Goal: Information Seeking & Learning: Learn about a topic

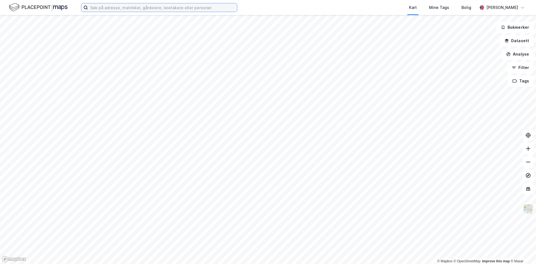
click at [144, 11] on input at bounding box center [162, 7] width 149 height 8
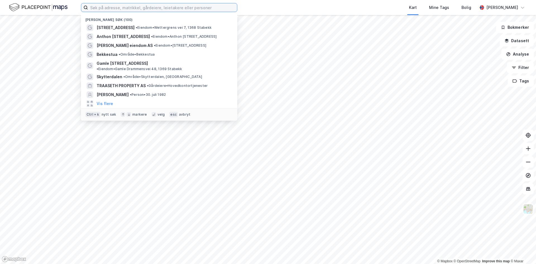
paste input "Gamle [STREET_ADDRESS]"
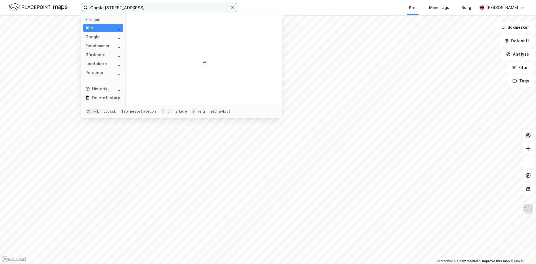
type input "Gamle [STREET_ADDRESS]"
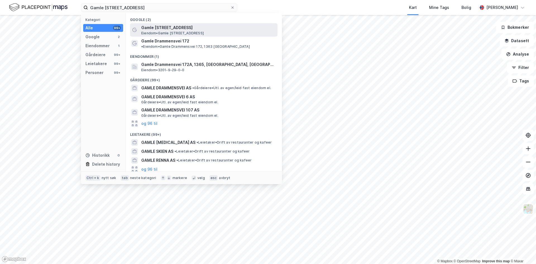
click at [160, 27] on span "Gamle [STREET_ADDRESS]" at bounding box center [208, 27] width 134 height 7
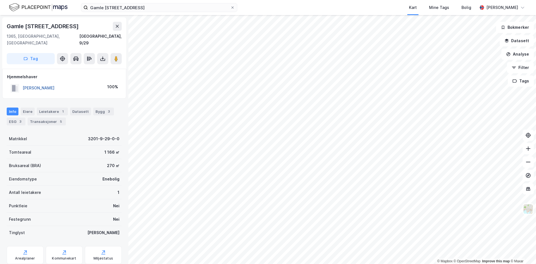
click at [0, 0] on button "[PERSON_NAME]" at bounding box center [0, 0] width 0 height 0
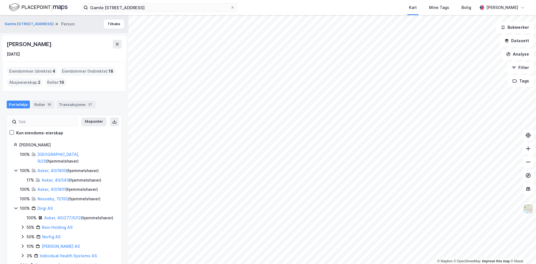
drag, startPoint x: 9, startPoint y: 44, endPoint x: 89, endPoint y: 46, distance: 79.6
click at [89, 46] on div "[PERSON_NAME]" at bounding box center [64, 44] width 115 height 9
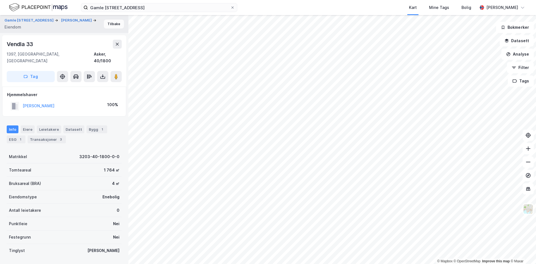
click at [105, 27] on button "Tilbake" at bounding box center [114, 24] width 20 height 9
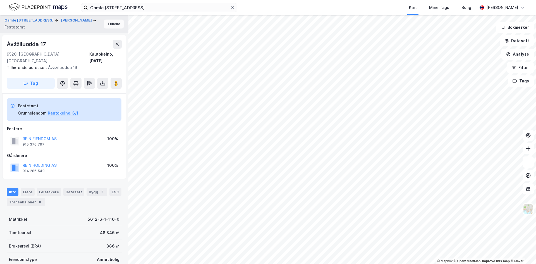
click at [113, 25] on button "Tilbake" at bounding box center [114, 24] width 20 height 9
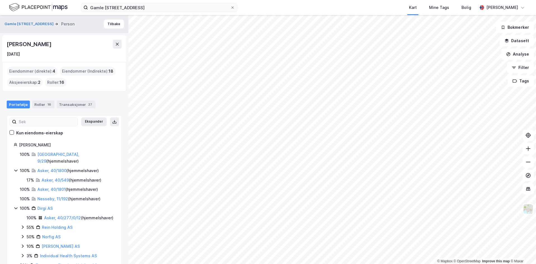
drag, startPoint x: 7, startPoint y: 41, endPoint x: 85, endPoint y: 44, distance: 78.3
click at [85, 44] on div "[PERSON_NAME]" at bounding box center [64, 44] width 115 height 9
copy div "[PERSON_NAME]"
